Goal: Task Accomplishment & Management: Manage account settings

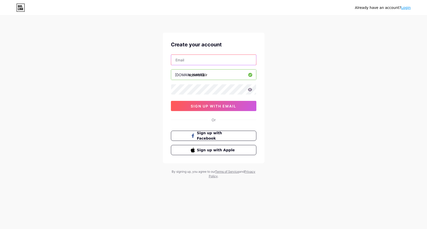
click at [213, 59] on input "text" at bounding box center [213, 60] width 85 height 10
type input "[EMAIL_ADDRESS][DOMAIN_NAME]"
click at [251, 90] on icon at bounding box center [250, 89] width 4 height 3
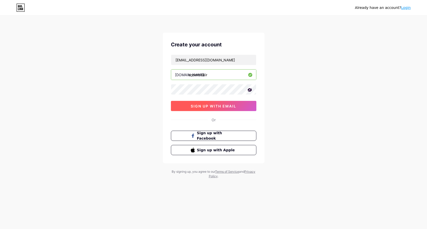
click at [230, 105] on span "sign up with email" at bounding box center [214, 106] width 46 height 4
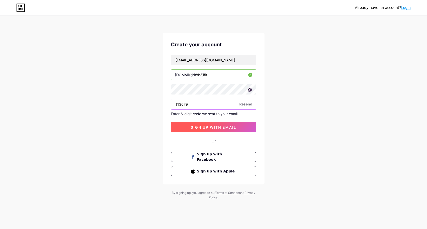
type input "113079"
click at [205, 127] on span "sign up with email" at bounding box center [214, 127] width 46 height 4
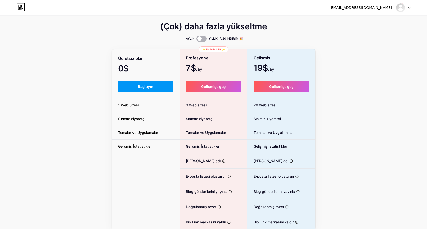
click at [204, 39] on span at bounding box center [201, 39] width 10 height 6
click at [196, 40] on input "checkbox" at bounding box center [196, 40] width 0 height 0
click at [147, 88] on span "Başlayın" at bounding box center [146, 86] width 16 height 4
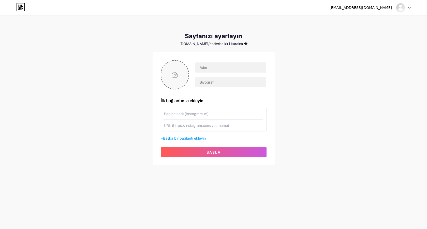
click at [176, 76] on input "file" at bounding box center [174, 75] width 27 height 28
click at [172, 73] on input "file" at bounding box center [174, 75] width 27 height 28
type input "C:\fakepath\IMG_6151.JPG"
type input "[PERSON_NAME]"
click at [220, 80] on input "text" at bounding box center [230, 82] width 71 height 10
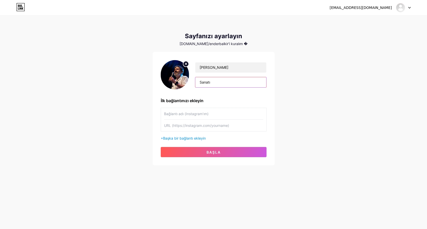
type input "Sanatı"
click at [233, 129] on input "text" at bounding box center [213, 125] width 99 height 11
click at [215, 115] on input "text" at bounding box center [213, 113] width 99 height 11
type input "E"
click at [178, 114] on input "enderbalkir" at bounding box center [213, 113] width 99 height 11
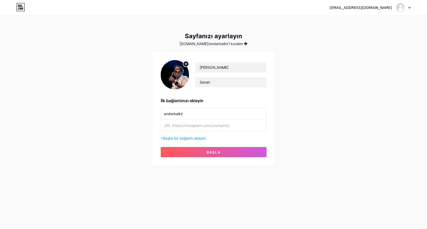
type input "enderbalkir"
click at [237, 127] on input "text" at bounding box center [213, 125] width 99 height 11
type input "h"
click at [248, 126] on input "https://" at bounding box center [213, 125] width 99 height 11
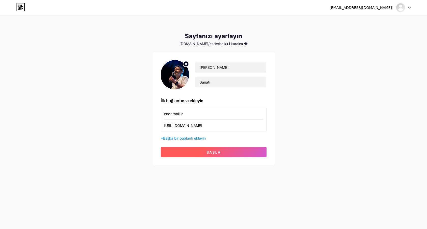
type input "[URL][DOMAIN_NAME]"
click at [201, 149] on button "BAŞLA" at bounding box center [214, 152] width 106 height 10
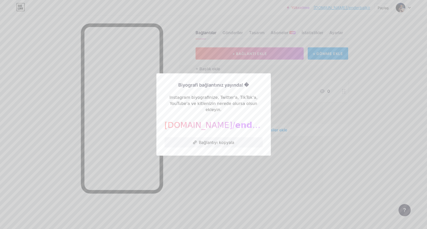
click at [301, 117] on div at bounding box center [213, 114] width 427 height 229
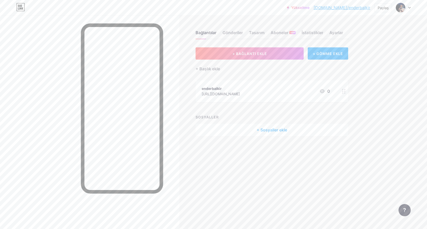
click at [271, 129] on div "+ Sosyaller ekle" at bounding box center [272, 130] width 153 height 12
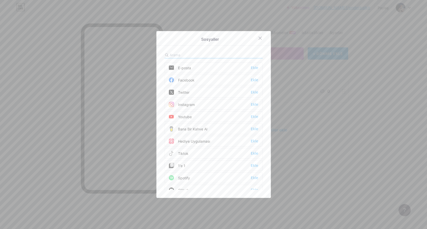
click at [253, 80] on div "Ekle" at bounding box center [254, 79] width 7 height 5
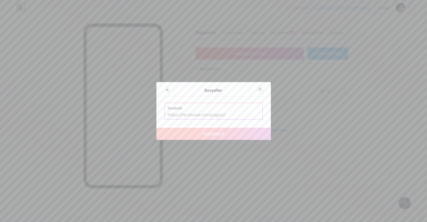
click at [263, 89] on div at bounding box center [260, 88] width 9 height 9
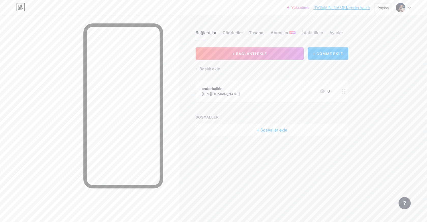
click at [267, 128] on div "+ Sosyaller ekle" at bounding box center [272, 130] width 153 height 12
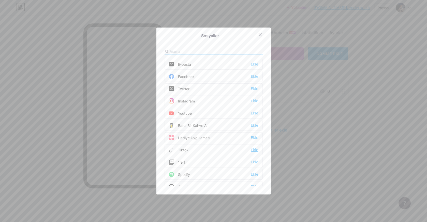
click at [253, 149] on div "Ekle" at bounding box center [254, 149] width 7 height 5
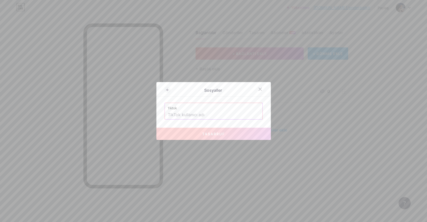
click at [209, 117] on input "text" at bounding box center [214, 114] width 92 height 9
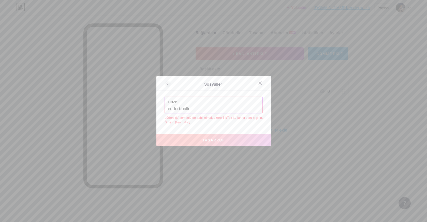
click at [183, 110] on input "enderbbalkir" at bounding box center [214, 108] width 92 height 9
click at [168, 110] on input "enderbalkir" at bounding box center [214, 108] width 92 height 9
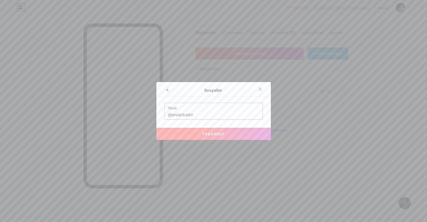
click at [204, 133] on span "TASARRUF" at bounding box center [213, 133] width 23 height 4
type input "[URL][DOMAIN_NAME]"
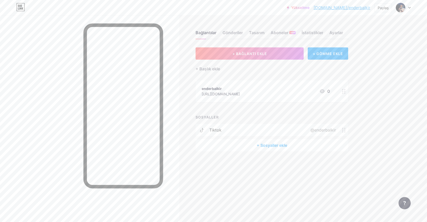
click at [289, 141] on div "+ Sosyaller ekle" at bounding box center [272, 145] width 153 height 12
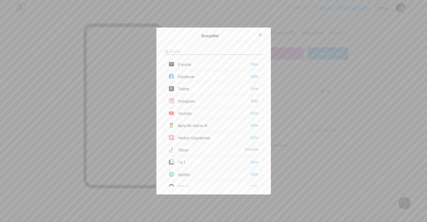
click at [254, 100] on div "Ekle" at bounding box center [254, 100] width 7 height 5
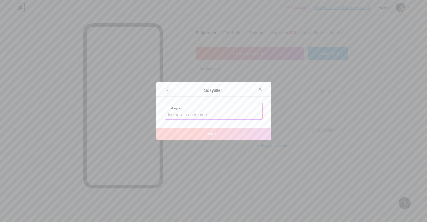
click at [229, 117] on input "text" at bounding box center [214, 114] width 92 height 9
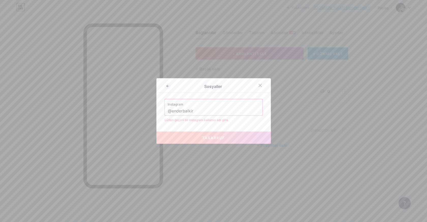
type input "@enderbalkir"
click at [238, 139] on button "TASARRUF" at bounding box center [213, 137] width 114 height 12
click at [215, 110] on input "@enderbalkir" at bounding box center [214, 111] width 92 height 9
drag, startPoint x: 217, startPoint y: 110, endPoint x: 161, endPoint y: 110, distance: 55.7
click at [161, 110] on div "Sosyaller Instagram @enderbalkir Lütfen geçerli bir Instagram kullanıcı adı gir…" at bounding box center [213, 110] width 114 height 65
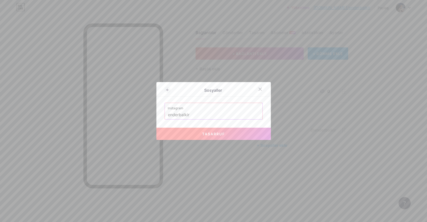
click at [185, 132] on button "TASARRUF" at bounding box center [213, 133] width 114 height 12
type input "[URL][DOMAIN_NAME]"
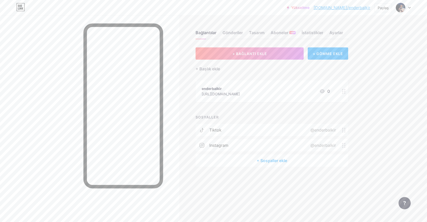
click at [269, 163] on div "+ Sosyaller ekle" at bounding box center [272, 160] width 153 height 12
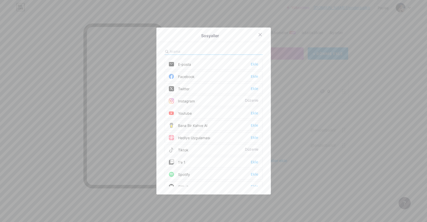
click at [195, 80] on div "Facebook Ekle" at bounding box center [214, 76] width 98 height 11
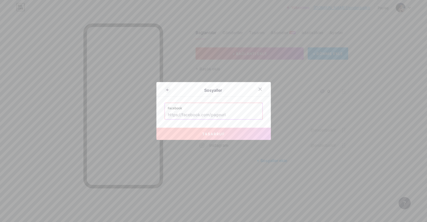
click at [204, 114] on input "text" at bounding box center [214, 114] width 92 height 9
paste input "[URL][DOMAIN_NAME]"
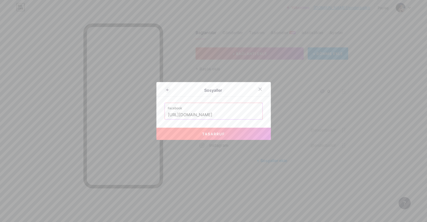
type input "[URL][DOMAIN_NAME]"
click at [213, 134] on span "TASARRUF" at bounding box center [213, 133] width 23 height 4
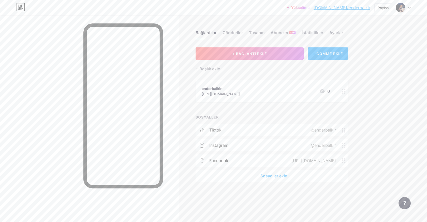
click at [276, 177] on div "+ Sosyaller ekle" at bounding box center [272, 175] width 153 height 12
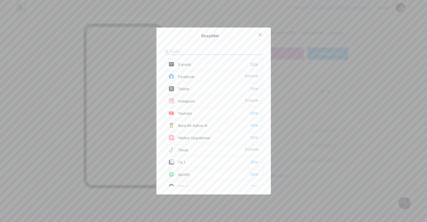
click at [254, 64] on div "Ekle" at bounding box center [254, 64] width 7 height 5
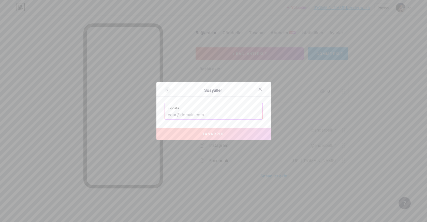
click at [212, 112] on input "text" at bounding box center [214, 114] width 92 height 9
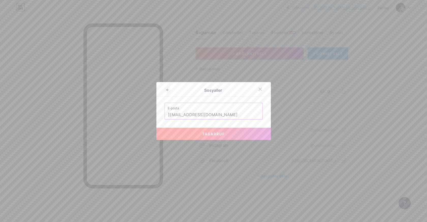
click at [215, 135] on span "TASARRUF" at bounding box center [213, 133] width 23 height 4
type input "mailto:[EMAIL_ADDRESS][DOMAIN_NAME]"
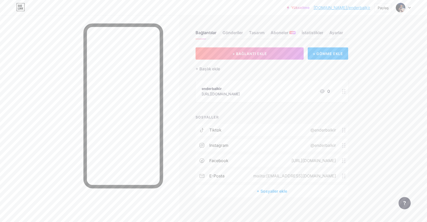
click at [276, 190] on div "+ Sosyaller ekle" at bounding box center [272, 191] width 153 height 12
click at [254, 112] on div "Ekle" at bounding box center [254, 112] width 7 height 5
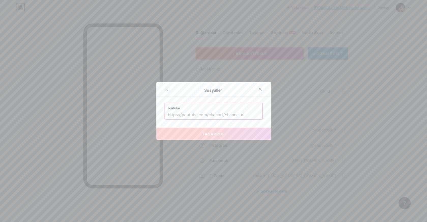
click at [241, 117] on input "text" at bounding box center [214, 114] width 92 height 9
paste input "[URL][DOMAIN_NAME]"
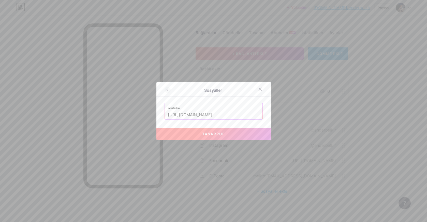
type input "[URL][DOMAIN_NAME]"
click at [242, 135] on button "TASARRUF" at bounding box center [213, 133] width 114 height 12
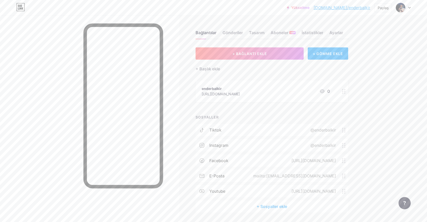
click at [275, 206] on div "+ Sosyaller ekle" at bounding box center [272, 206] width 153 height 12
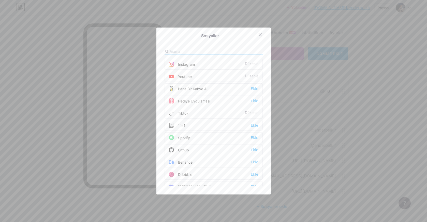
scroll to position [46, 0]
click at [254, 126] on div "Ekle" at bounding box center [254, 127] width 7 height 5
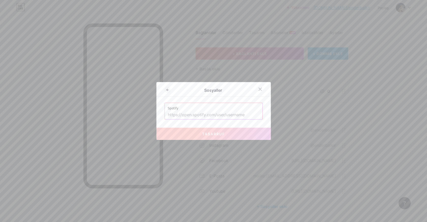
paste input "[URL][DOMAIN_NAME]"
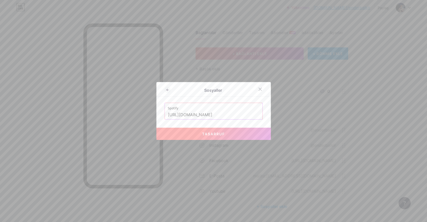
type input "[URL][DOMAIN_NAME]"
click at [219, 132] on span "TASARRUF" at bounding box center [213, 133] width 23 height 4
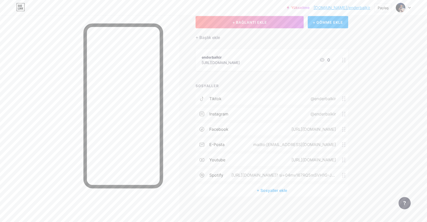
scroll to position [31, 0]
click at [270, 188] on div "+ Sosyaller ekle" at bounding box center [272, 190] width 153 height 12
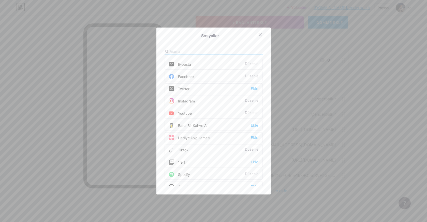
scroll to position [0, 0]
click at [265, 37] on div at bounding box center [263, 34] width 15 height 9
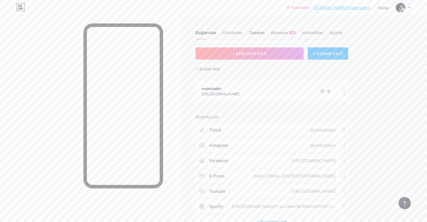
click at [262, 32] on div "Tasarım" at bounding box center [257, 33] width 16 height 9
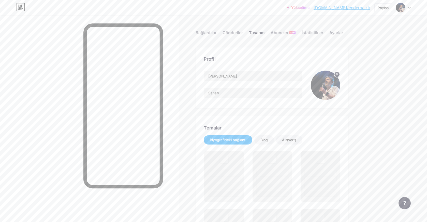
scroll to position [10, 0]
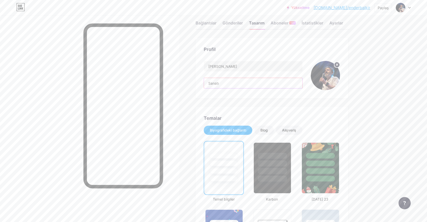
click at [240, 86] on input "Sanatı" at bounding box center [253, 83] width 98 height 10
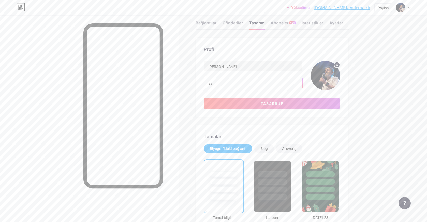
type input "S"
click at [245, 106] on button "TASARRUF" at bounding box center [272, 103] width 136 height 10
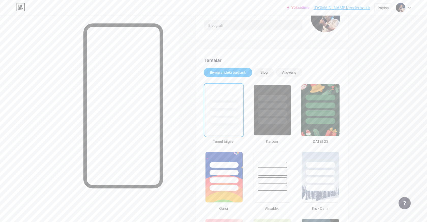
scroll to position [68, 0]
click at [273, 118] on div at bounding box center [272, 120] width 30 height 6
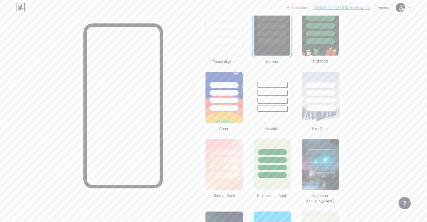
scroll to position [154, 0]
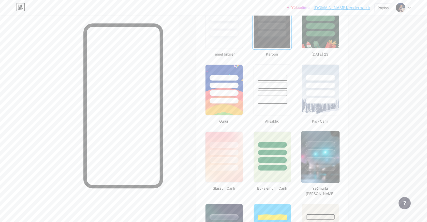
click at [309, 156] on div at bounding box center [320, 151] width 38 height 40
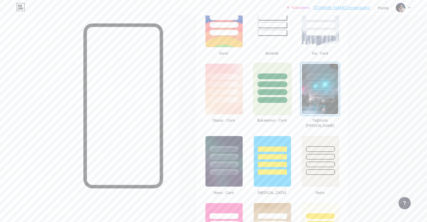
scroll to position [235, 0]
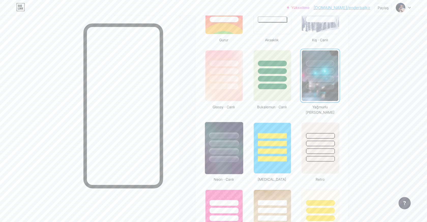
click at [238, 150] on div at bounding box center [224, 142] width 38 height 40
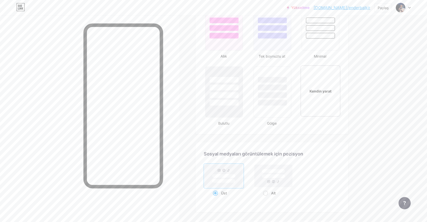
scroll to position [554, 0]
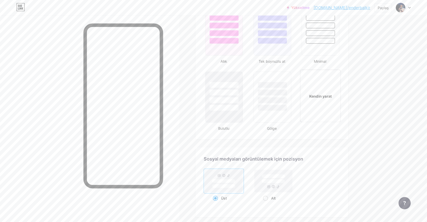
click at [337, 98] on div "Kendin yarat" at bounding box center [320, 95] width 41 height 52
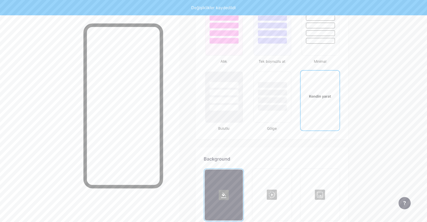
scroll to position [675, 0]
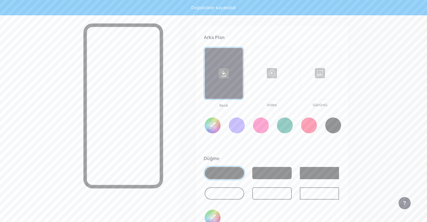
type input "#ffffff"
type input "#000000"
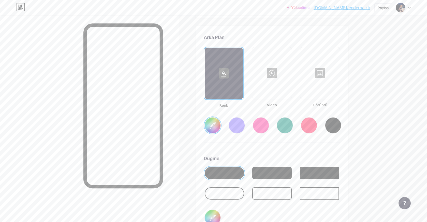
click at [310, 68] on div at bounding box center [320, 73] width 38 height 51
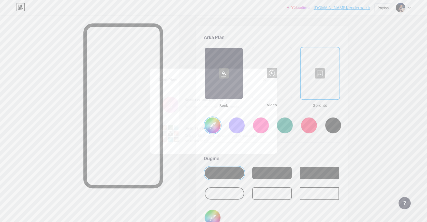
click at [224, 108] on input "file" at bounding box center [213, 104] width 111 height 28
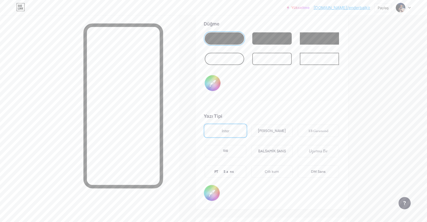
scroll to position [788, 0]
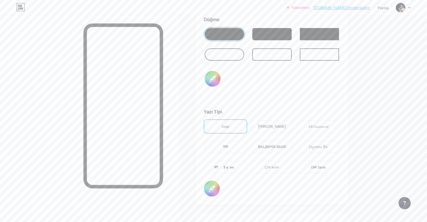
click at [312, 126] on div "EB Garamond" at bounding box center [318, 126] width 41 height 12
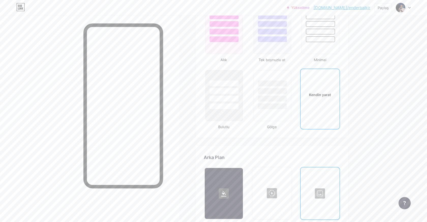
scroll to position [555, 0]
click at [270, 96] on div at bounding box center [272, 99] width 30 height 6
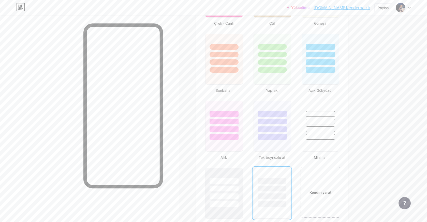
scroll to position [440, 0]
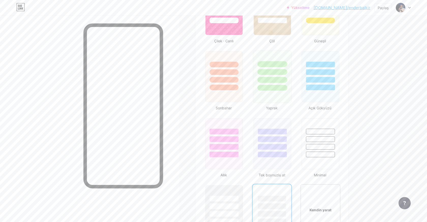
click at [272, 85] on div at bounding box center [272, 88] width 30 height 6
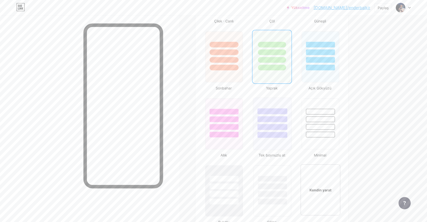
scroll to position [456, 0]
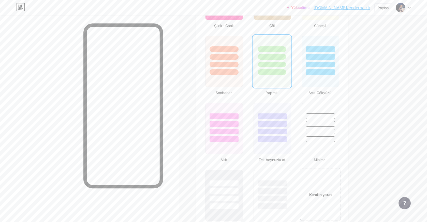
click at [328, 180] on div "Kendin yarat" at bounding box center [320, 194] width 41 height 52
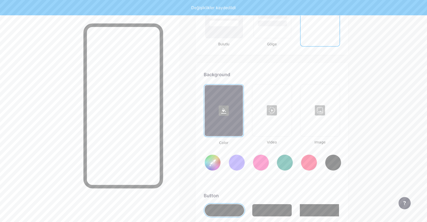
scroll to position [675, 0]
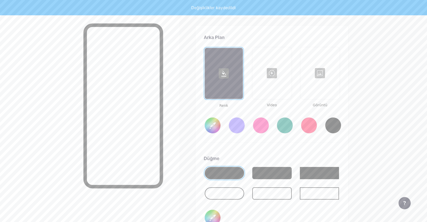
type input "#ffffff"
type input "#000000"
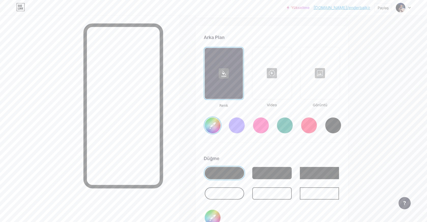
click at [318, 77] on div at bounding box center [320, 73] width 38 height 51
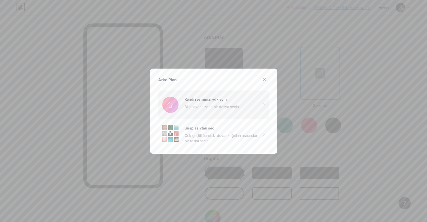
click at [219, 111] on input "file" at bounding box center [213, 104] width 111 height 28
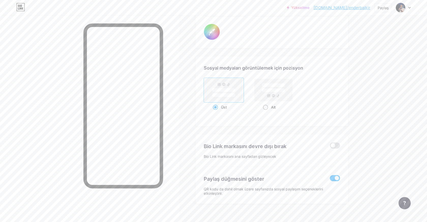
scroll to position [945, 0]
click at [267, 104] on span at bounding box center [265, 106] width 5 height 5
click at [266, 111] on input "Alt" at bounding box center [264, 112] width 3 height 3
radio input "true"
click at [335, 142] on span at bounding box center [335, 145] width 10 height 6
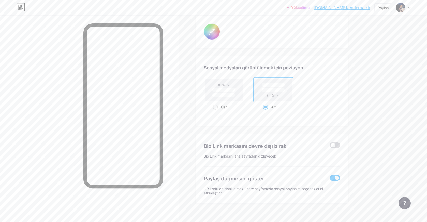
click at [330, 146] on input "checkbox" at bounding box center [330, 146] width 0 height 0
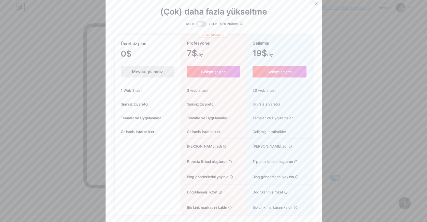
click at [317, 4] on icon at bounding box center [316, 4] width 4 height 4
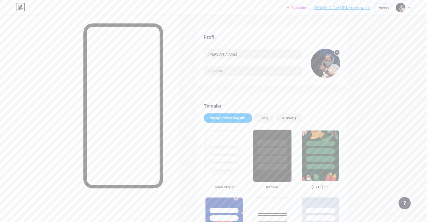
scroll to position [35, 0]
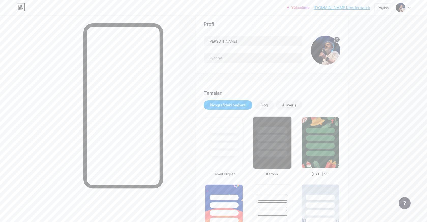
click at [258, 158] on div at bounding box center [272, 142] width 39 height 52
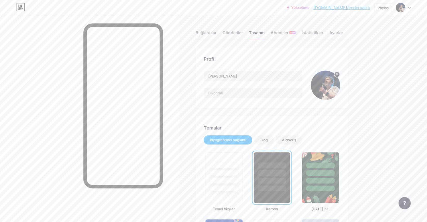
scroll to position [0, 0]
click at [281, 31] on div "Aboneler YENİ" at bounding box center [283, 33] width 25 height 9
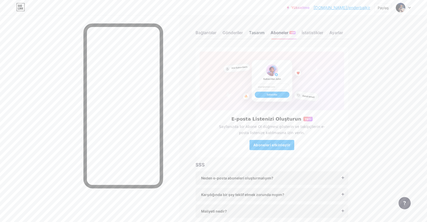
click at [252, 34] on div "Tasarım" at bounding box center [257, 33] width 16 height 9
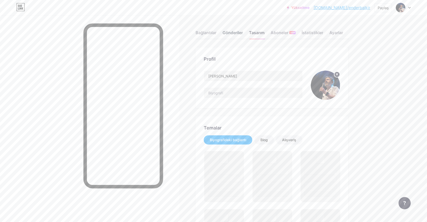
click at [240, 34] on div "Gönderiler" at bounding box center [233, 33] width 20 height 9
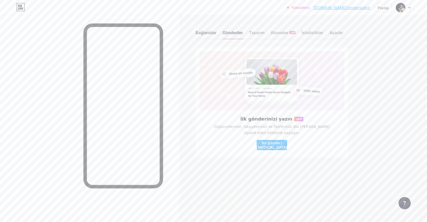
click at [213, 32] on div "Bağlantılar" at bounding box center [206, 33] width 21 height 9
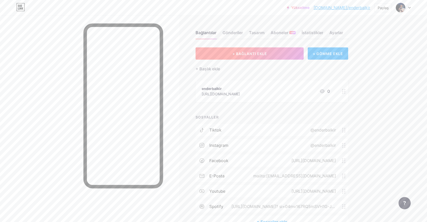
click at [257, 56] on button "+ BAĞLANTI EKLE" at bounding box center [250, 53] width 108 height 12
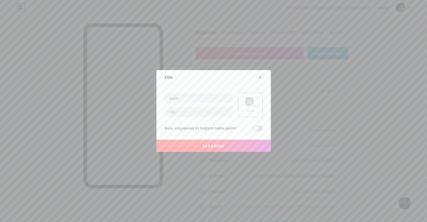
click at [261, 78] on icon at bounding box center [260, 77] width 3 height 3
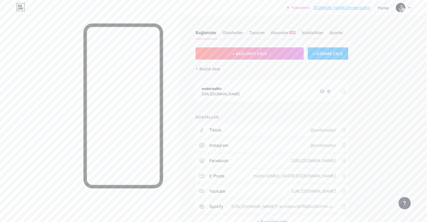
click at [313, 55] on div "+ GÖMME EKLE" at bounding box center [328, 53] width 40 height 12
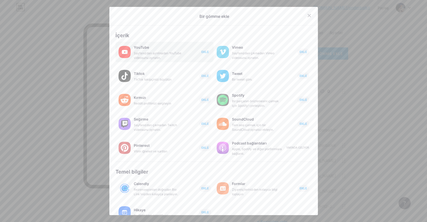
click at [204, 54] on button "EKLE" at bounding box center [205, 52] width 12 height 7
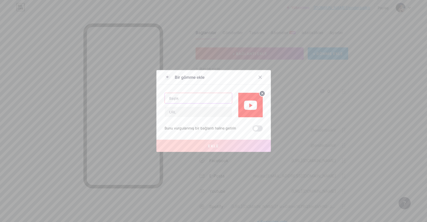
click at [196, 97] on input "text" at bounding box center [198, 98] width 67 height 10
type input "[PERSON_NAME] Sızı"
click at [188, 111] on input "text" at bounding box center [198, 112] width 67 height 10
paste input "[URL][DOMAIN_NAME]"
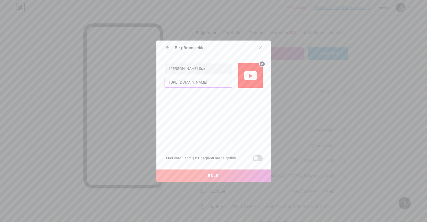
type input "[URL][DOMAIN_NAME]"
click at [257, 158] on span at bounding box center [258, 158] width 10 height 6
click at [253, 159] on input "checkbox" at bounding box center [253, 159] width 0 height 0
click at [238, 174] on button "EKLE" at bounding box center [213, 175] width 114 height 12
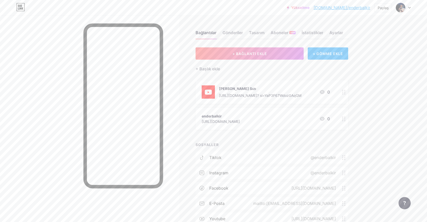
click at [319, 55] on div "+ GÖMME EKLE" at bounding box center [328, 53] width 40 height 12
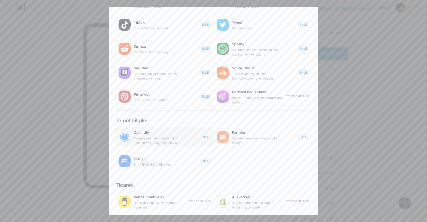
scroll to position [51, 0]
click at [207, 137] on span "EKLE" at bounding box center [204, 137] width 7 height 4
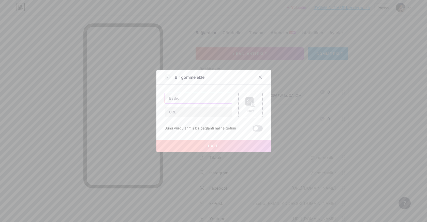
click at [205, 102] on input "text" at bounding box center [198, 98] width 67 height 10
type input "2025 Turne Biletlerimiz"
click at [193, 108] on input "text" at bounding box center [198, 112] width 67 height 10
paste input "[URL][DOMAIN_NAME]"
type input "[URL][DOMAIN_NAME]"
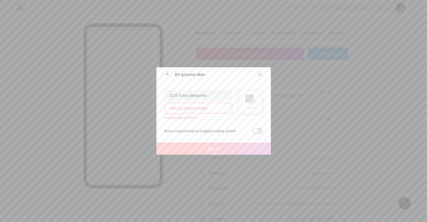
click at [220, 109] on input "[URL][DOMAIN_NAME]" at bounding box center [198, 108] width 67 height 10
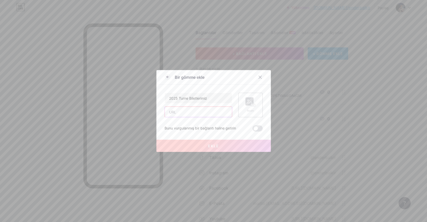
paste input "[URL][DOMAIN_NAME]"
type input "[URL][DOMAIN_NAME]"
click at [260, 74] on div at bounding box center [260, 76] width 9 height 9
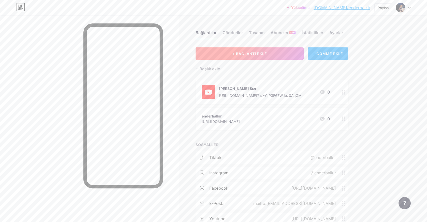
click at [266, 57] on button "+ BAĞLANTI EKLE" at bounding box center [250, 53] width 108 height 12
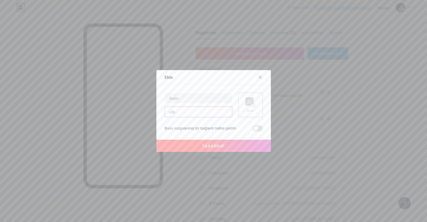
click at [179, 113] on input "text" at bounding box center [198, 112] width 67 height 10
paste input "[URL][DOMAIN_NAME]"
type input "[URL][DOMAIN_NAME]"
click at [187, 98] on input "text" at bounding box center [198, 98] width 67 height 10
type input "2025 Bubilet Turne Biletlerimiz"
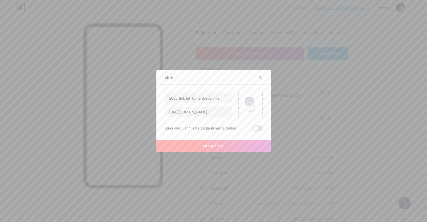
click at [261, 128] on span at bounding box center [258, 128] width 10 height 6
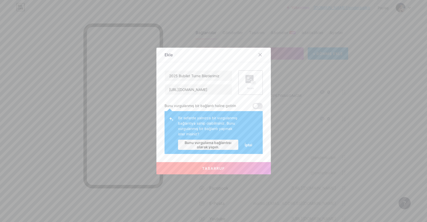
click at [222, 166] on span "TASARRUF" at bounding box center [213, 168] width 23 height 4
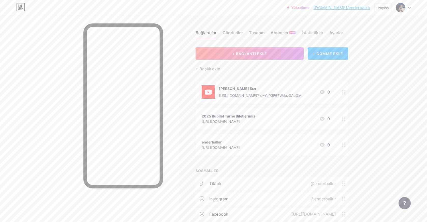
click at [343, 145] on circle at bounding box center [342, 144] width 1 height 1
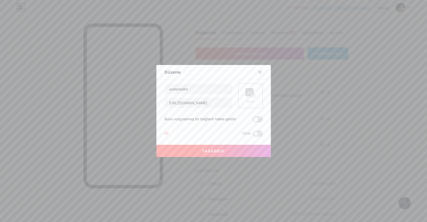
click at [168, 131] on div "Sil" at bounding box center [167, 133] width 4 height 6
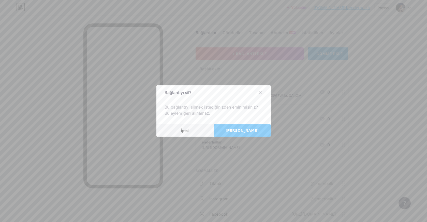
click at [230, 127] on button "[PERSON_NAME]" at bounding box center [242, 130] width 57 height 12
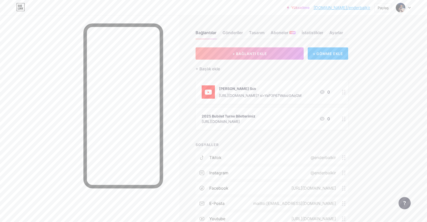
click at [344, 91] on icon at bounding box center [344, 92] width 4 height 5
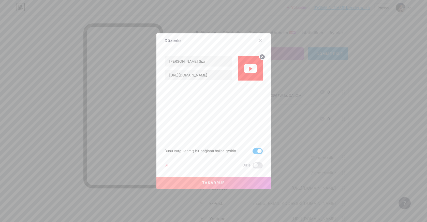
click at [167, 165] on div "Sil" at bounding box center [167, 165] width 4 height 6
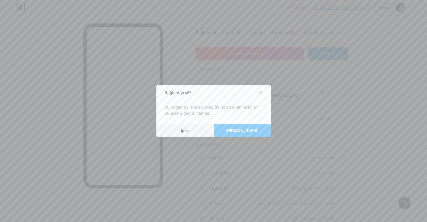
click at [239, 131] on span "[PERSON_NAME]" at bounding box center [242, 130] width 33 height 5
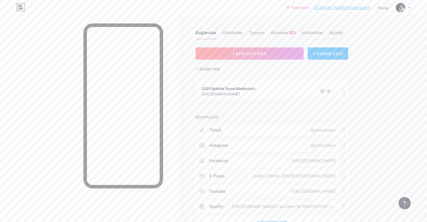
click at [338, 89] on div "2025 Bubilet Turne Biletlerimiz [URL][DOMAIN_NAME] 0" at bounding box center [272, 91] width 153 height 22
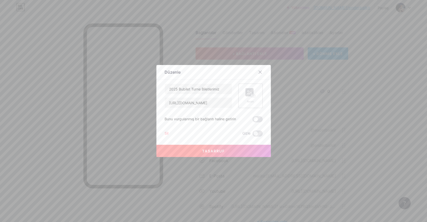
click at [248, 92] on rect at bounding box center [249, 92] width 8 height 8
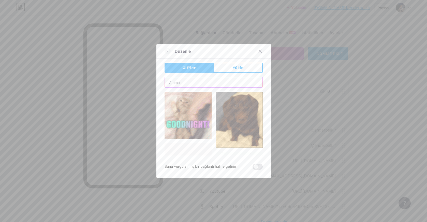
click at [223, 83] on input "text" at bounding box center [214, 82] width 98 height 10
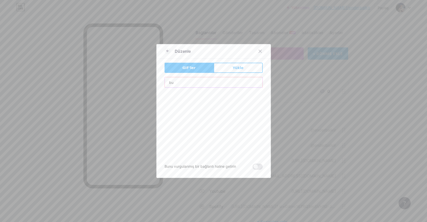
type input "b"
click at [380, 0] on div at bounding box center [213, 111] width 427 height 222
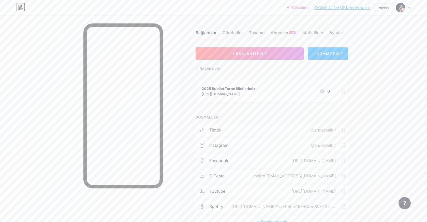
click at [338, 88] on div "2025 Bubilet Turne Biletlerimiz [URL][DOMAIN_NAME] 0" at bounding box center [272, 91] width 153 height 22
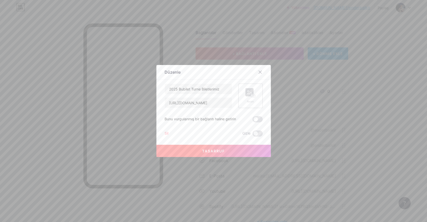
click at [259, 98] on div "Resim" at bounding box center [250, 95] width 24 height 24
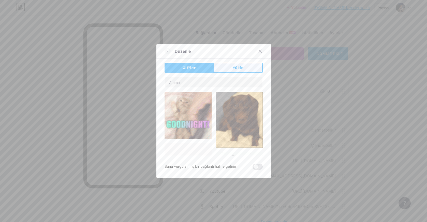
click at [235, 71] on button "Yükle" at bounding box center [238, 68] width 49 height 10
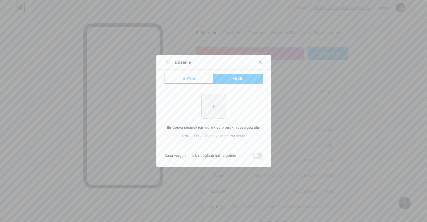
click at [216, 101] on input "file" at bounding box center [214, 106] width 24 height 24
type input "C:\fakepath\bubilet-logo-png_seeklogo-518907.png"
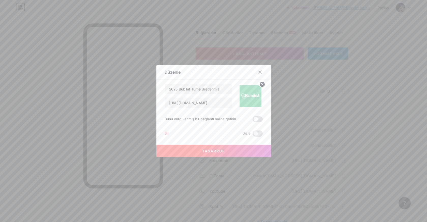
click at [234, 150] on button "TASARRUF" at bounding box center [213, 150] width 114 height 12
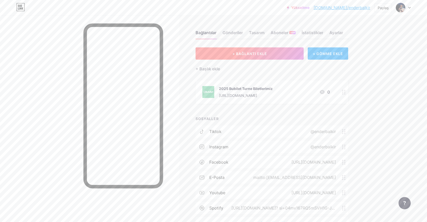
click at [286, 56] on button "+ BAĞLANTI EKLE" at bounding box center [250, 53] width 108 height 12
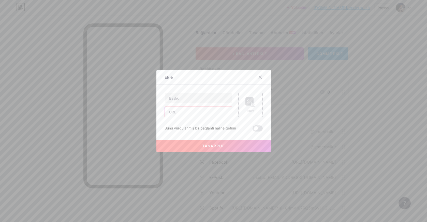
click at [216, 112] on input "text" at bounding box center [198, 112] width 67 height 10
paste input "[URL][DOMAIN_NAME]"
type input "[URL][DOMAIN_NAME]"
click at [204, 101] on input "text" at bounding box center [198, 98] width 67 height 10
type input "202R Biletix Turne Biletleri"
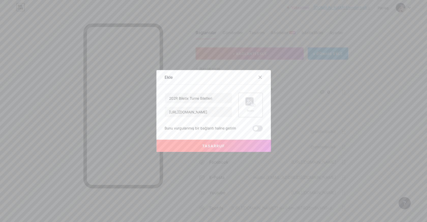
click at [251, 100] on rect at bounding box center [249, 101] width 8 height 8
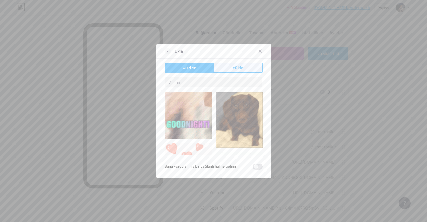
click at [231, 70] on button "Yükle" at bounding box center [238, 68] width 49 height 10
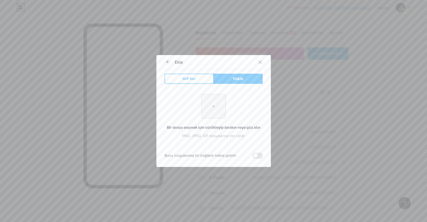
click at [217, 106] on input "file" at bounding box center [214, 106] width 24 height 24
click at [241, 79] on span "Yükle" at bounding box center [238, 78] width 11 height 5
click at [218, 104] on input "file" at bounding box center [214, 106] width 24 height 24
type input "C:\fakepath\unnamed.png"
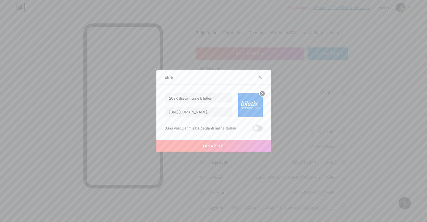
click at [220, 147] on span "TASARRUF" at bounding box center [213, 145] width 23 height 4
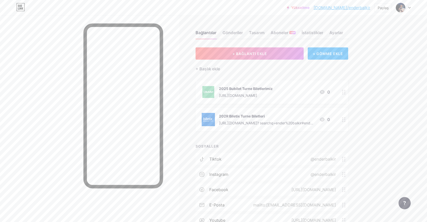
click at [342, 122] on div at bounding box center [344, 119] width 9 height 23
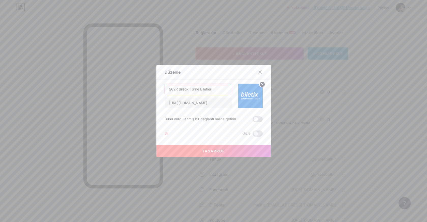
drag, startPoint x: 179, startPoint y: 90, endPoint x: 150, endPoint y: 90, distance: 29.0
click at [150, 90] on div "Düzenle Content YouTube Play YouTube video without leaving your page. ADD Vimeo…" at bounding box center [213, 111] width 427 height 222
type input "Biletix Turne Biletleri"
click at [215, 146] on button "TASARRUF" at bounding box center [213, 150] width 114 height 12
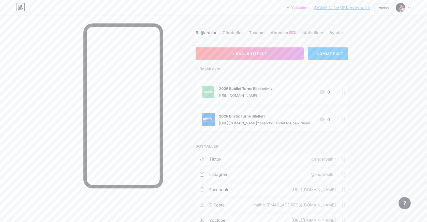
click at [344, 91] on icon at bounding box center [344, 92] width 4 height 5
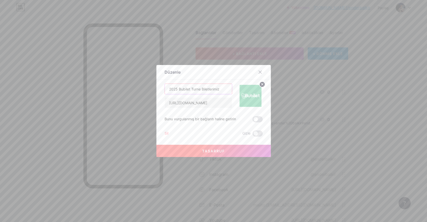
drag, startPoint x: 179, startPoint y: 88, endPoint x: 149, endPoint y: 88, distance: 30.0
click at [149, 88] on div "Düzenle Content YouTube Play YouTube video without leaving your page. ADD Vimeo…" at bounding box center [213, 111] width 427 height 222
type input "Bubilet Turne Biletlerimiz"
click at [196, 152] on button "TASARRUF" at bounding box center [213, 150] width 114 height 12
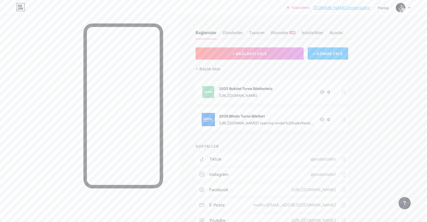
click at [332, 54] on div "+ GÖMME EKLE" at bounding box center [328, 53] width 40 height 12
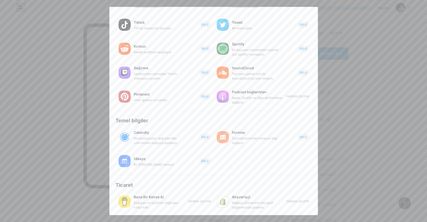
scroll to position [51, 0]
click at [371, 72] on div at bounding box center [213, 111] width 427 height 222
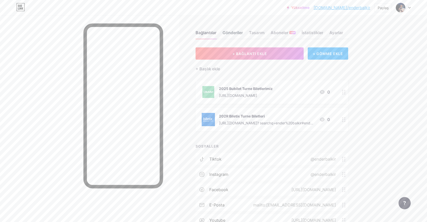
click at [241, 35] on div "Gönderiler" at bounding box center [233, 33] width 20 height 9
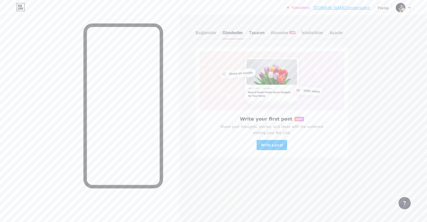
click at [262, 34] on div "Tasarım" at bounding box center [257, 33] width 16 height 9
